Goal: Find specific page/section: Find specific page/section

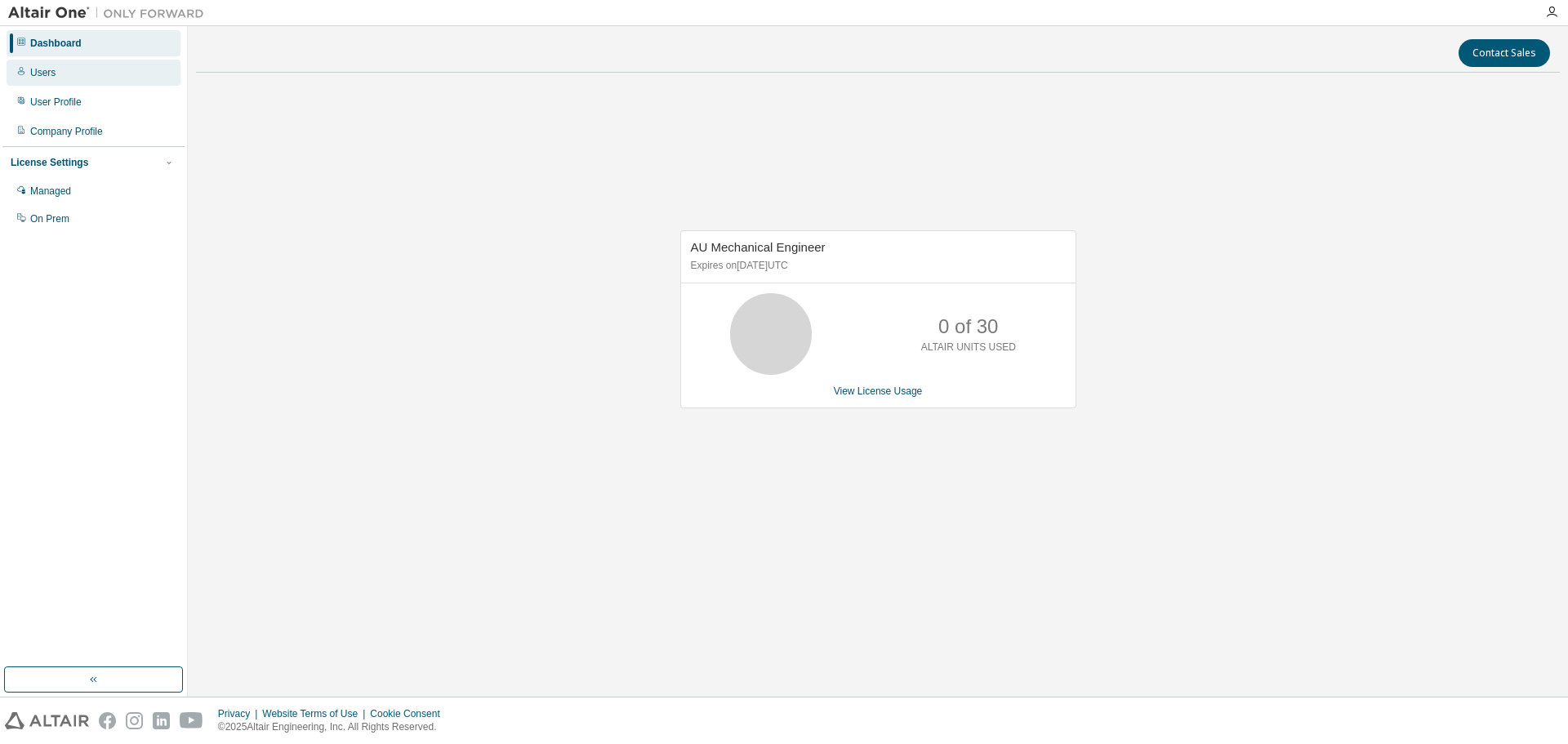
click at [77, 66] on div "Users" at bounding box center [94, 72] width 174 height 26
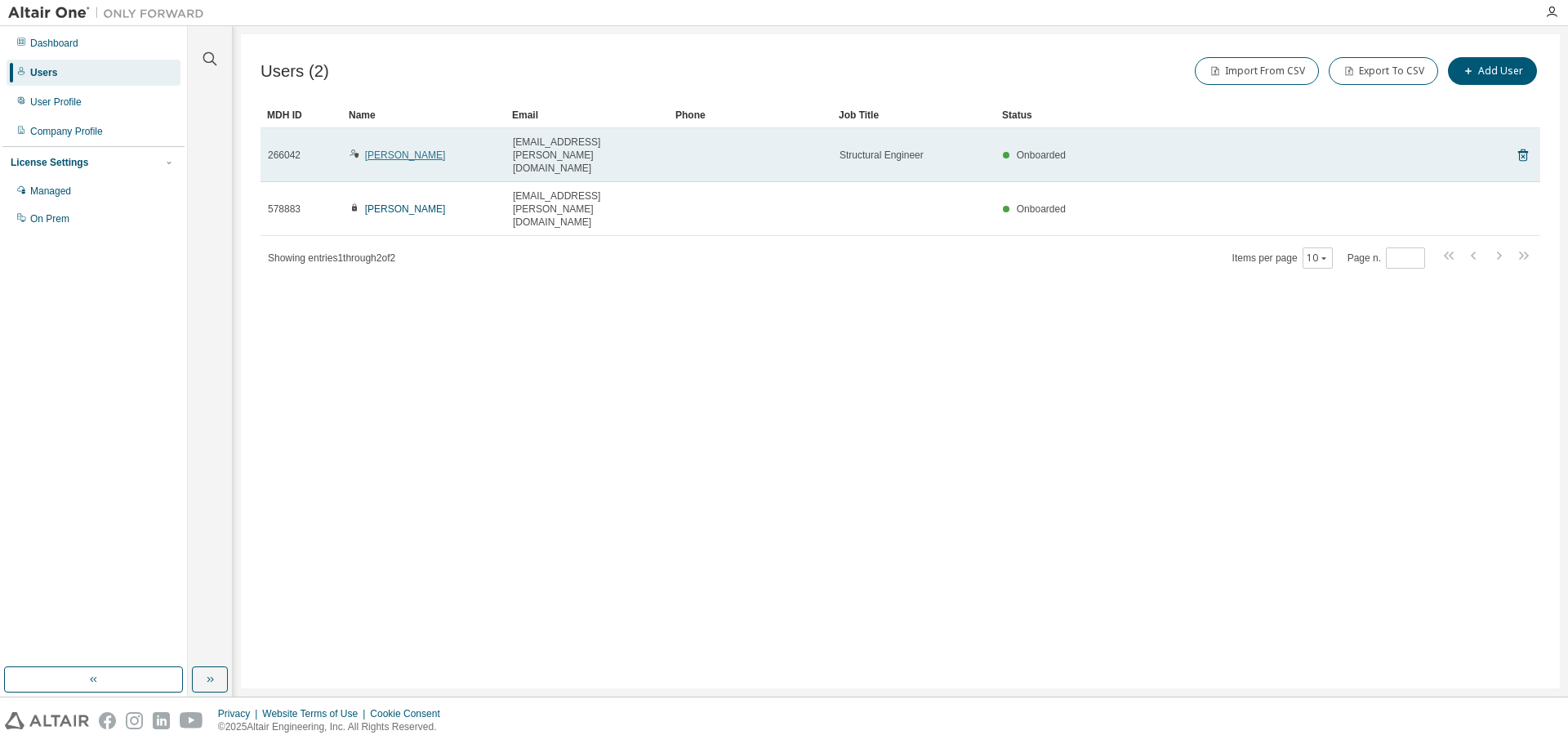
click at [379, 150] on link "M Hobbs" at bounding box center [405, 155] width 81 height 11
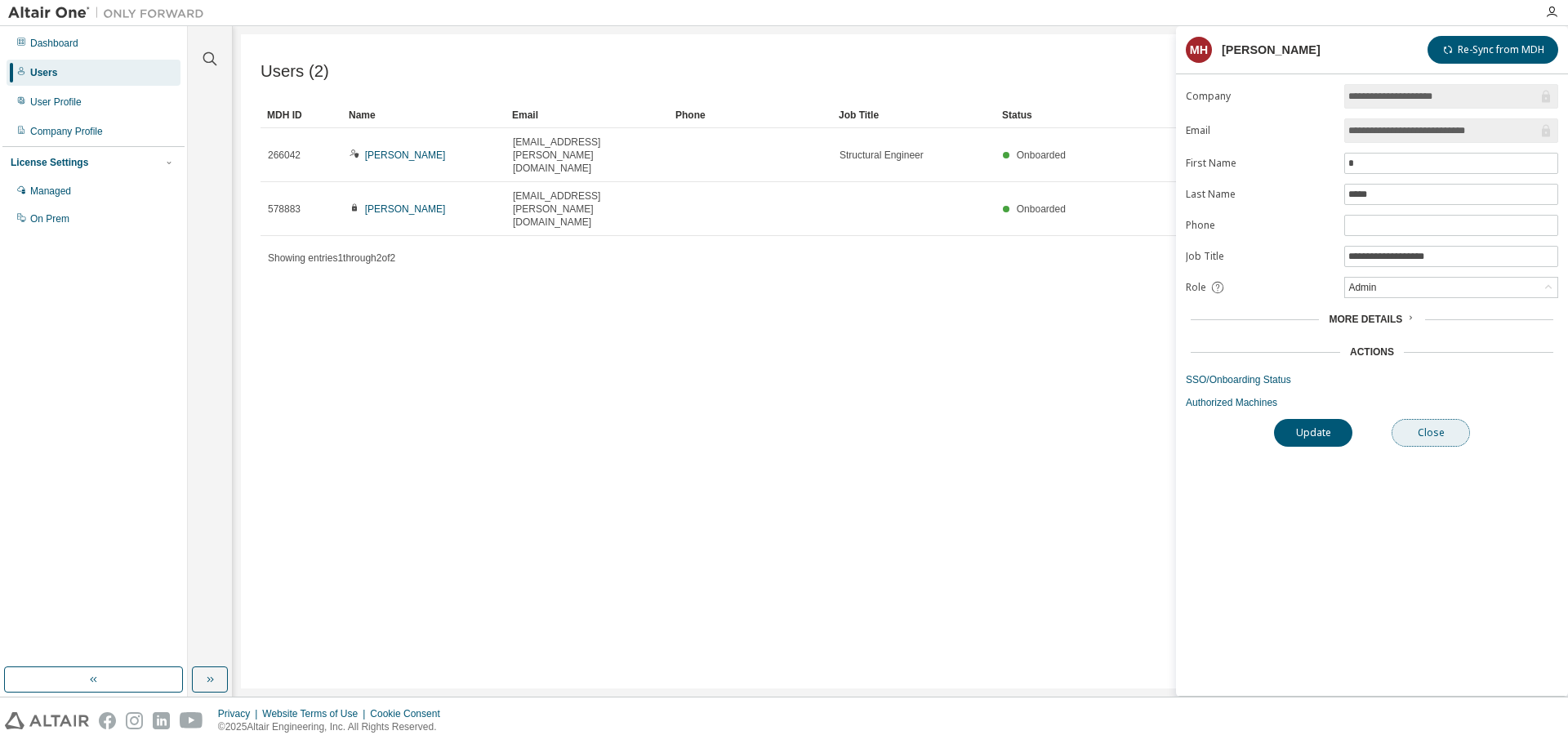
click at [1444, 435] on button "Close" at bounding box center [1431, 433] width 78 height 28
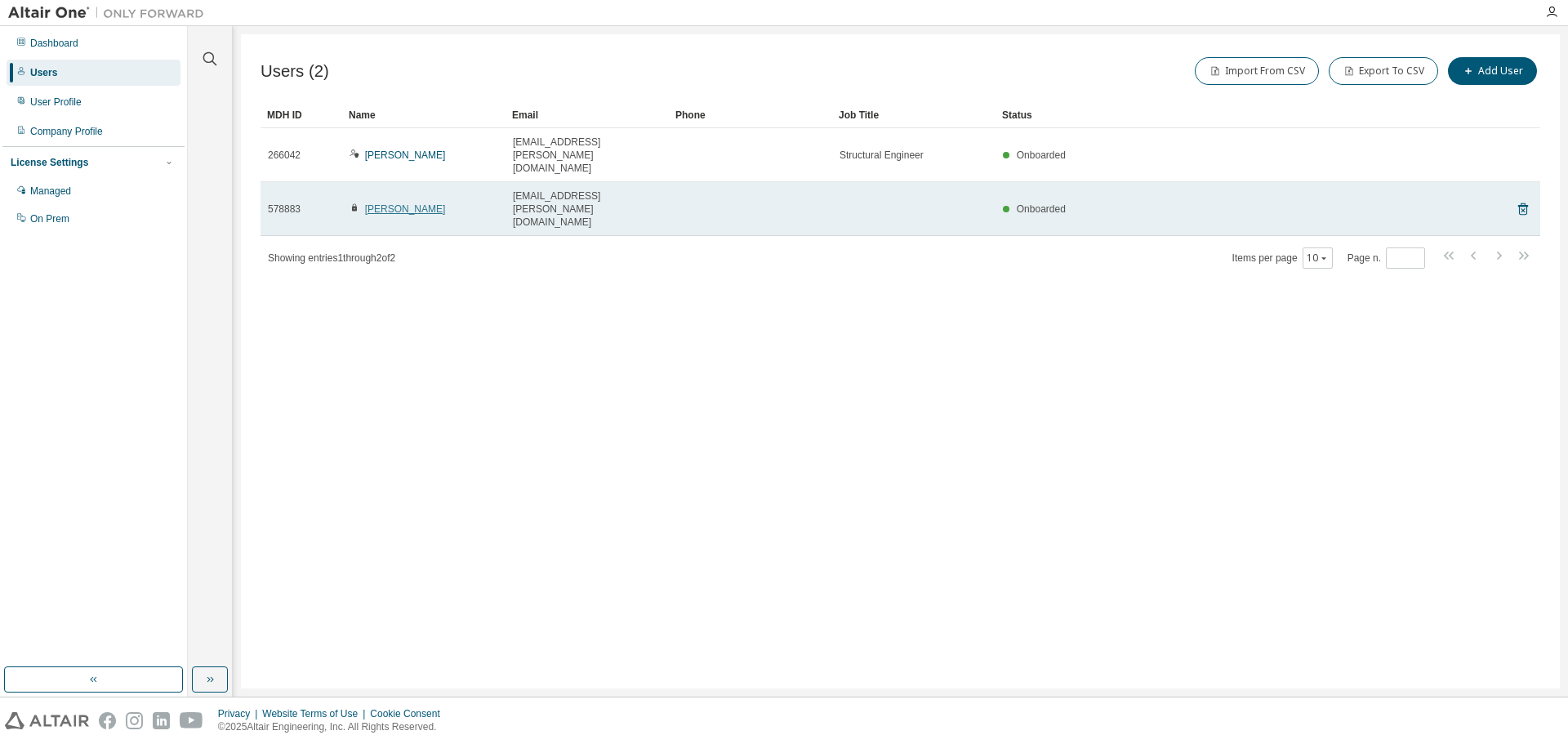
click at [401, 203] on link "Mark Hobbs" at bounding box center [405, 208] width 81 height 11
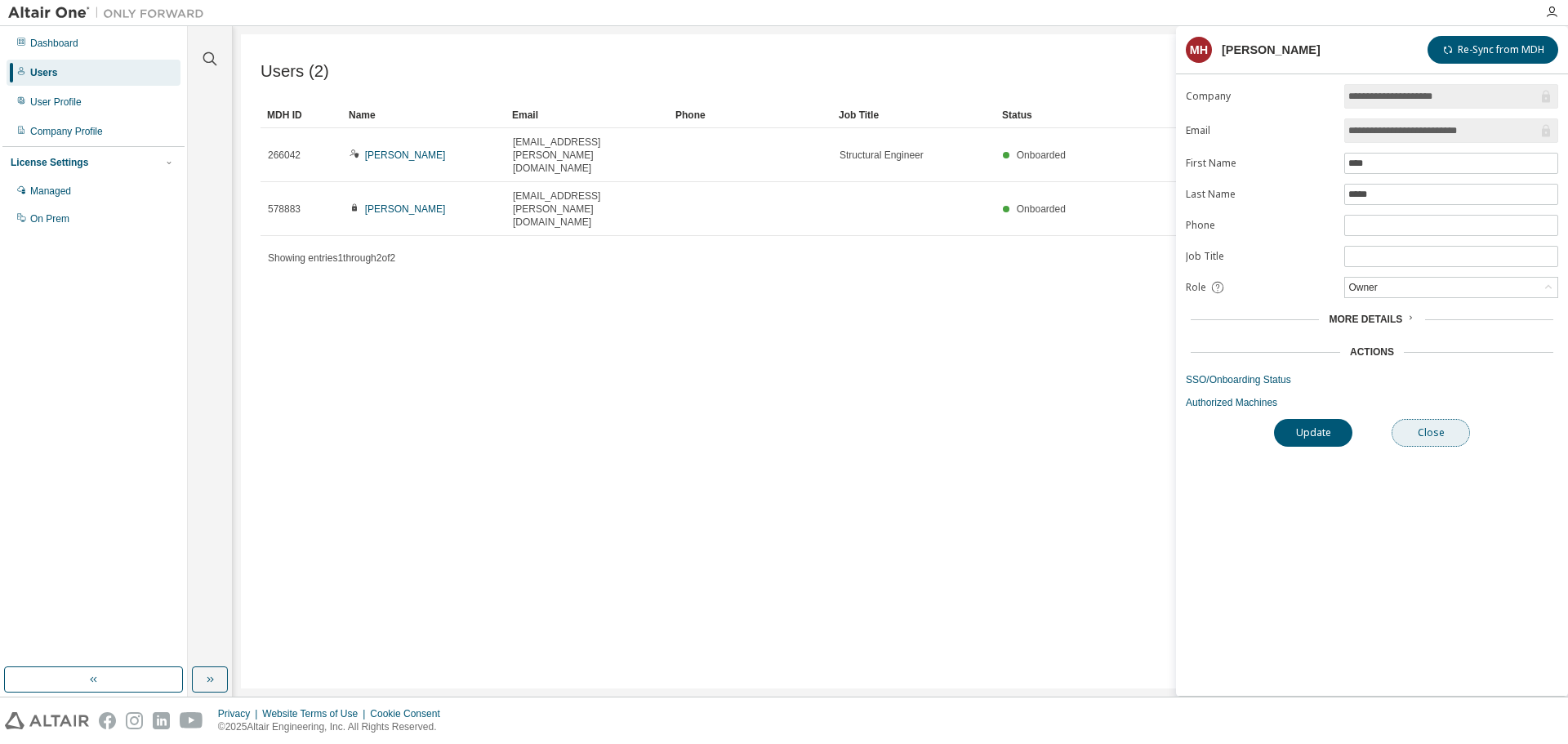
click at [1443, 439] on button "Close" at bounding box center [1431, 433] width 78 height 28
